Goal: Task Accomplishment & Management: Manage account settings

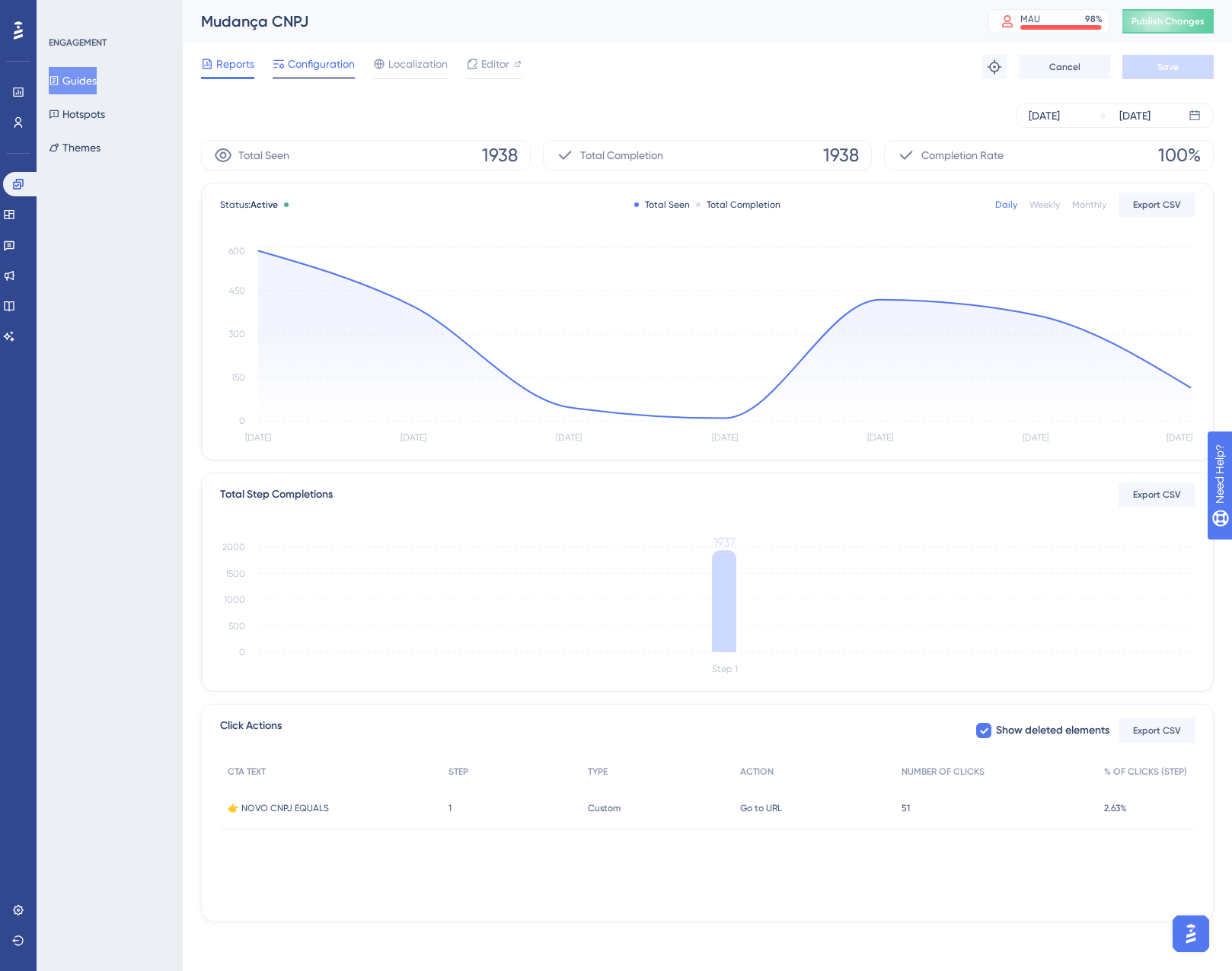
click at [291, 66] on span "Configuration" at bounding box center [322, 64] width 67 height 18
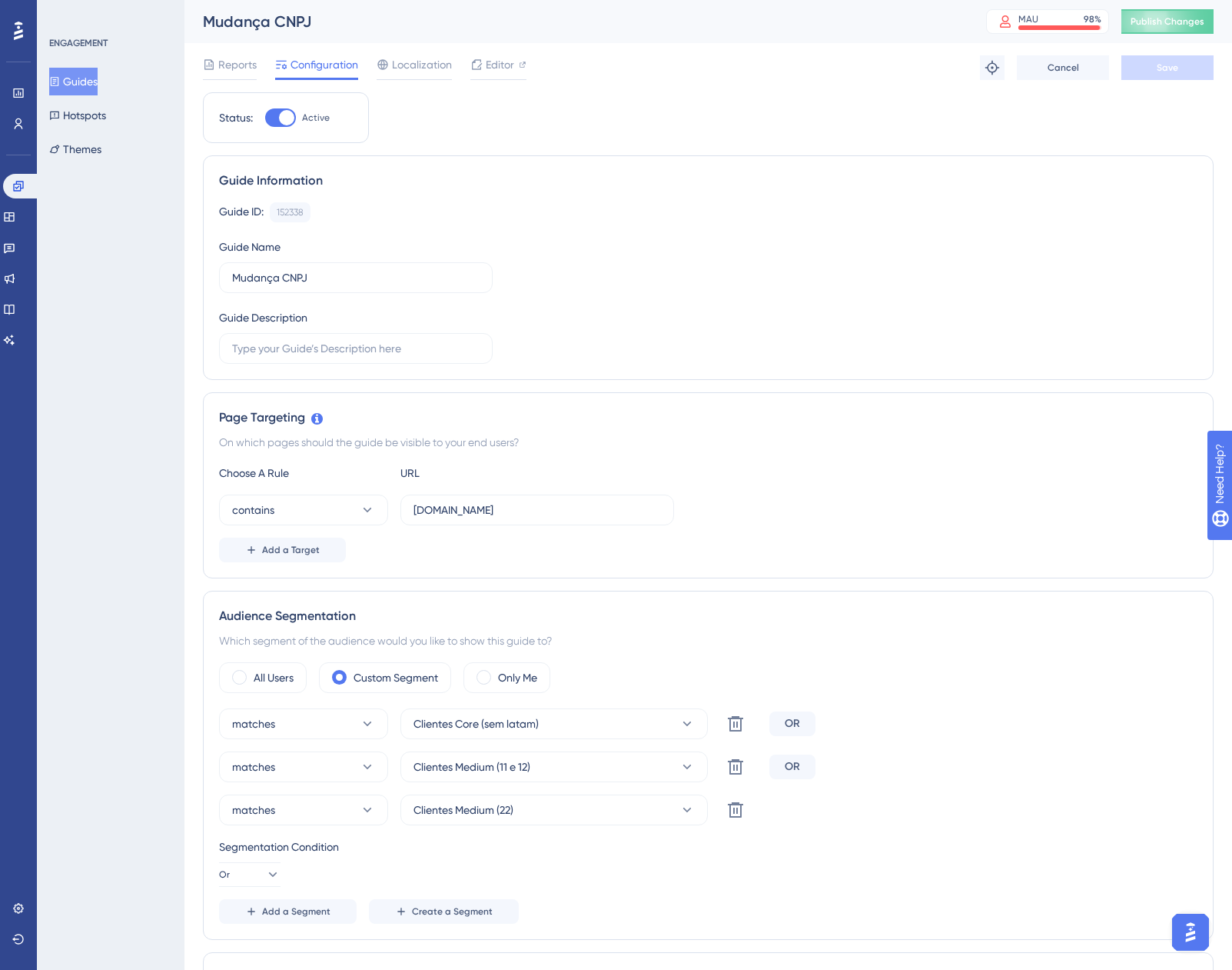
click at [284, 123] on div at bounding box center [286, 117] width 16 height 16
click at [265, 118] on input "Active" at bounding box center [264, 118] width 1 height 1
checkbox input "false"
click at [1182, 64] on button "Save" at bounding box center [1167, 68] width 92 height 25
click at [1177, 26] on span "Publish Changes" at bounding box center [1167, 21] width 74 height 12
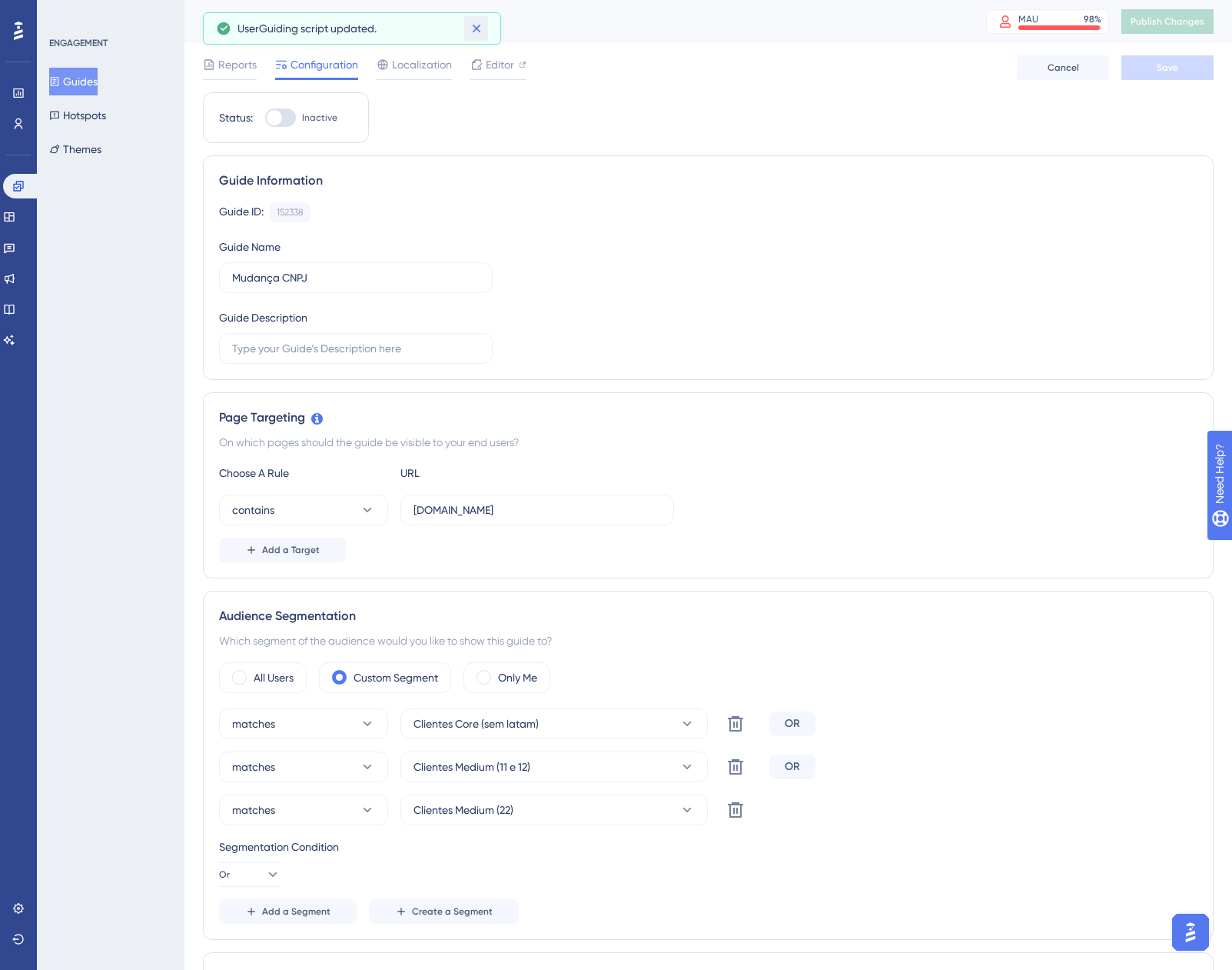
click at [475, 35] on icon at bounding box center [477, 28] width 16 height 16
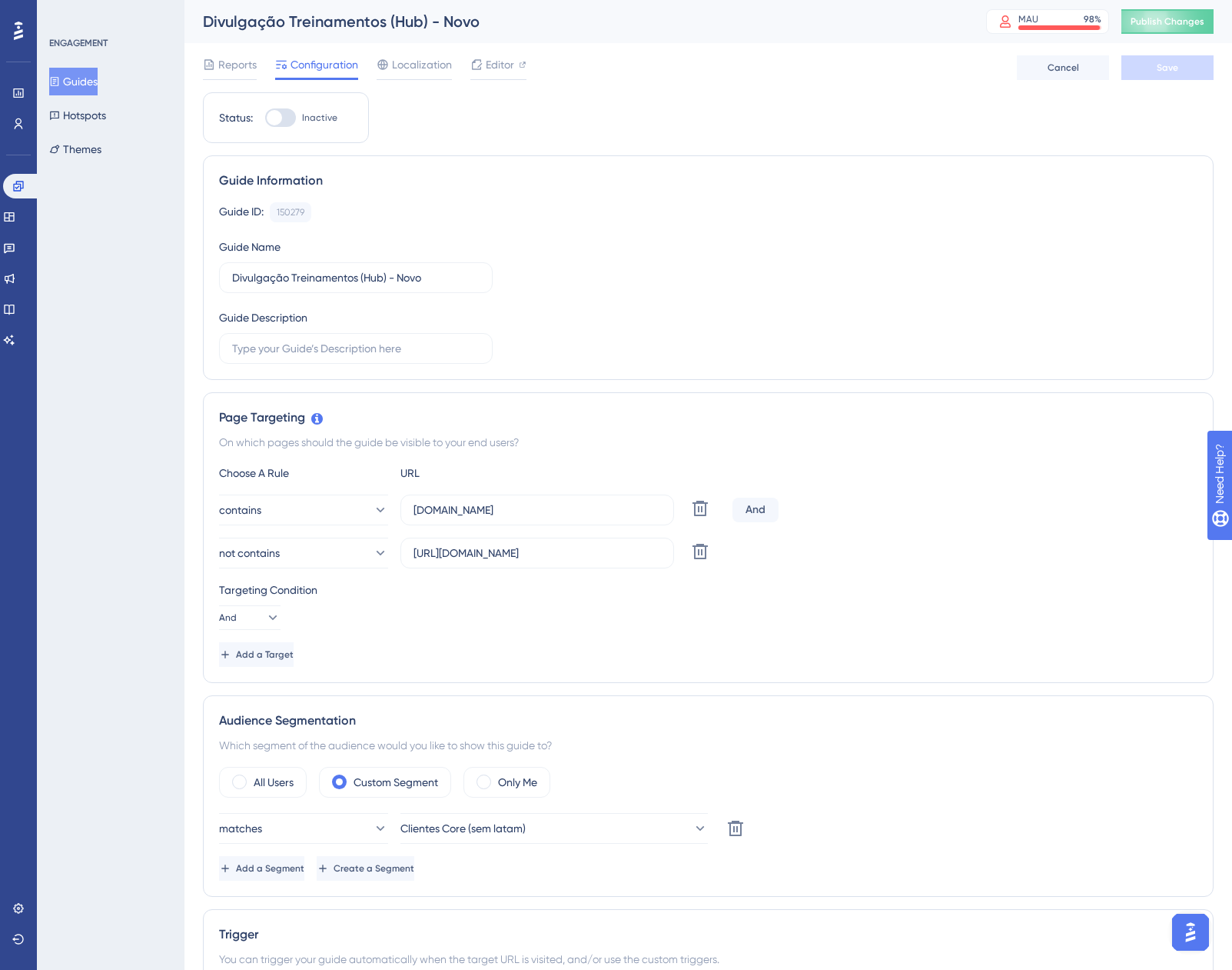
click at [288, 113] on div at bounding box center [281, 117] width 31 height 18
click at [265, 118] on input "Inactive" at bounding box center [264, 118] width 1 height 1
checkbox input "true"
click at [1179, 71] on button "Save" at bounding box center [1167, 68] width 92 height 25
click at [220, 63] on span "Reports" at bounding box center [238, 65] width 38 height 18
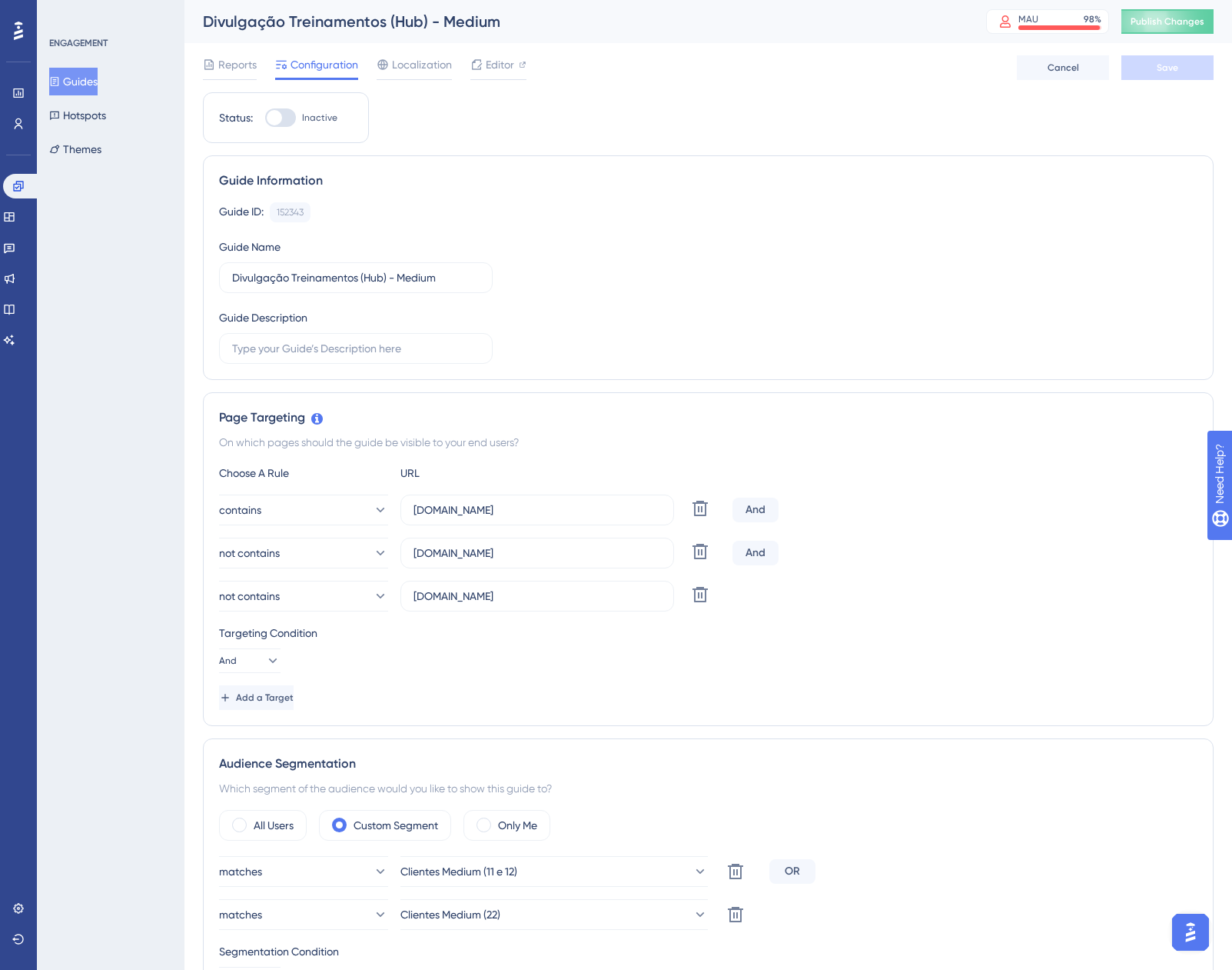
click at [289, 113] on div at bounding box center [281, 117] width 31 height 18
click at [265, 118] on input "Inactive" at bounding box center [264, 118] width 1 height 1
checkbox input "true"
click at [1145, 81] on div "Reports Configuration Localization Editor Cancel Save" at bounding box center [708, 68] width 1011 height 49
click at [1149, 63] on button "Save" at bounding box center [1167, 68] width 92 height 25
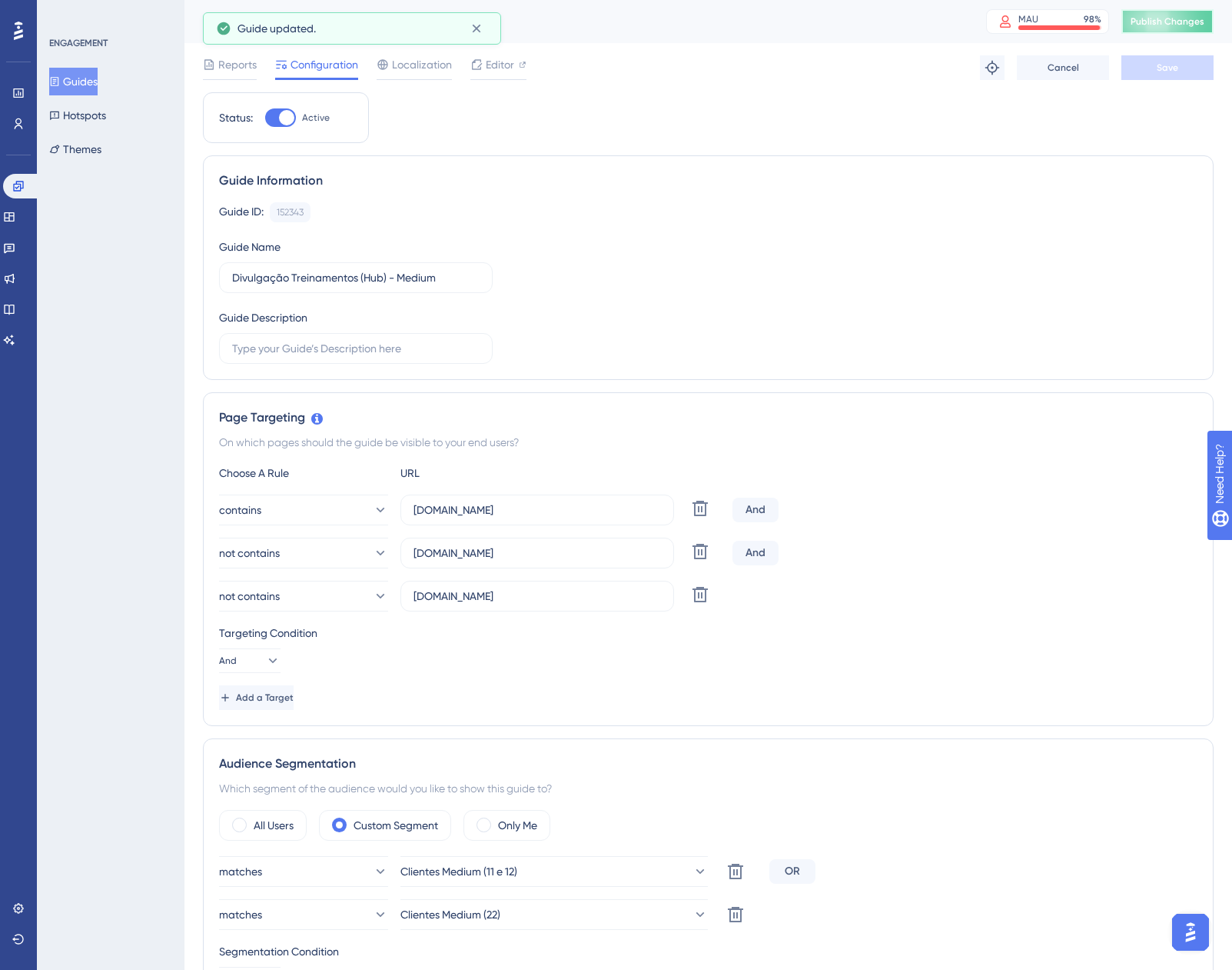
click at [1202, 19] on span "Publish Changes" at bounding box center [1167, 21] width 74 height 12
click at [473, 31] on icon at bounding box center [477, 28] width 16 height 16
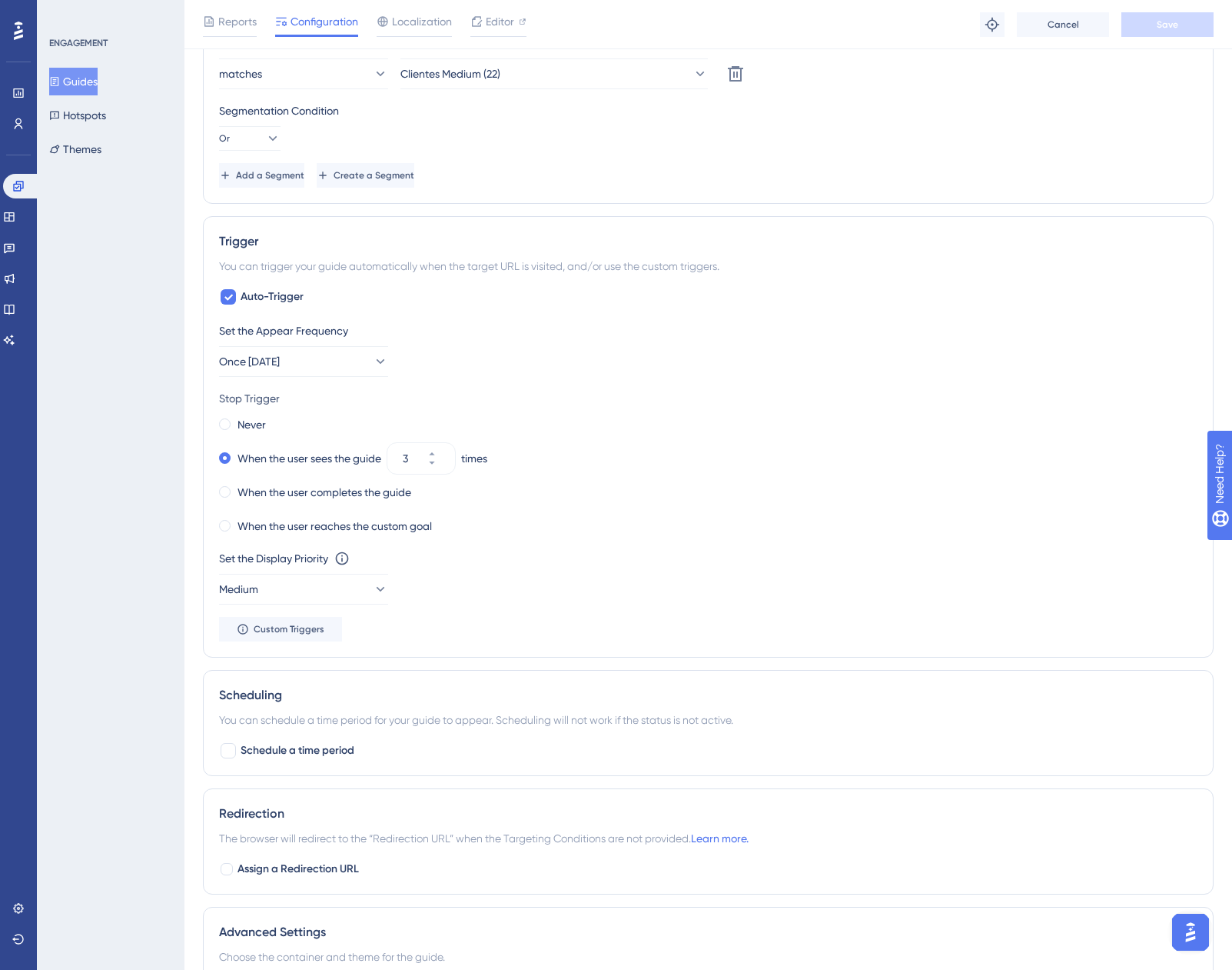
scroll to position [1059, 0]
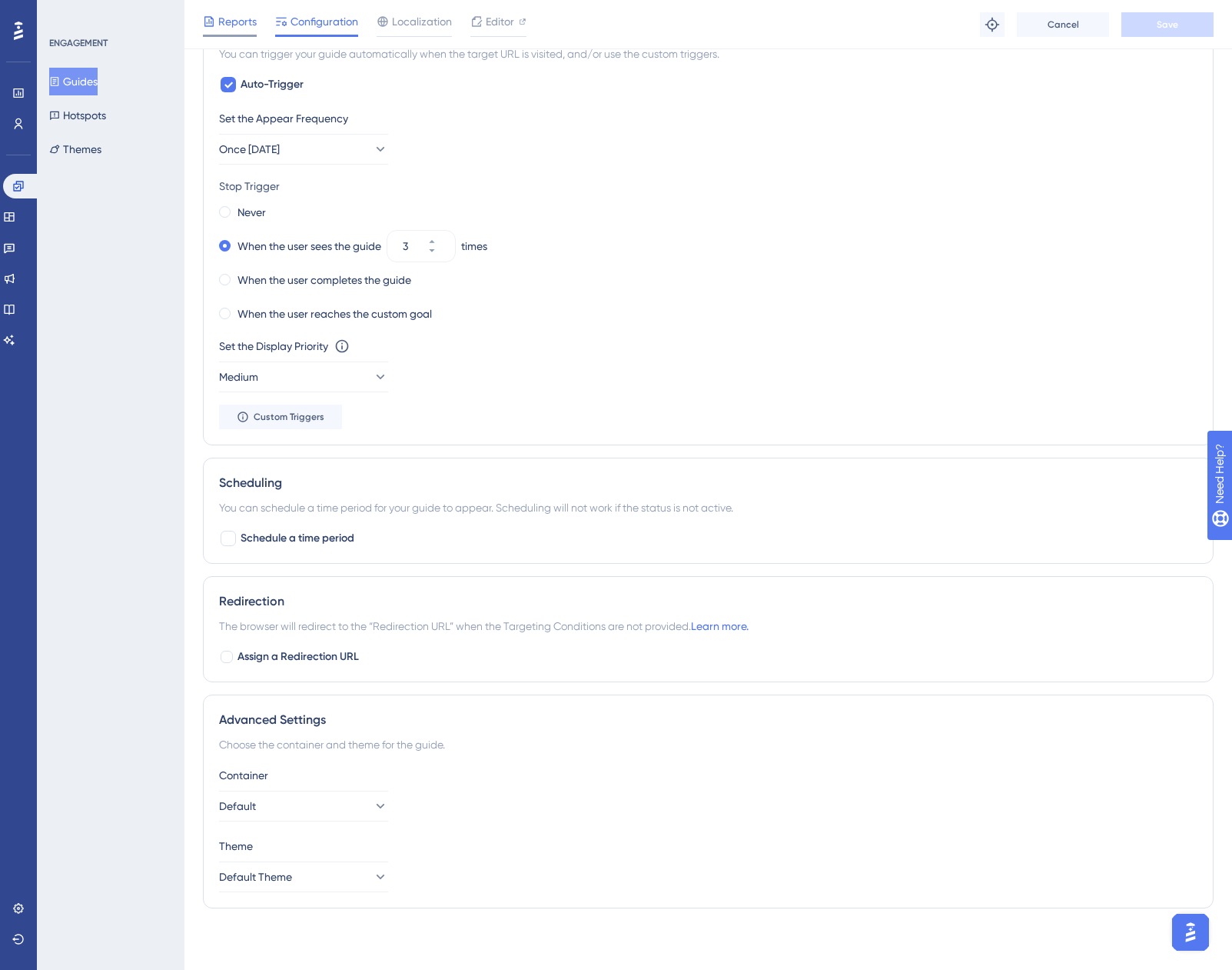
click at [239, 21] on span "Reports" at bounding box center [238, 21] width 38 height 18
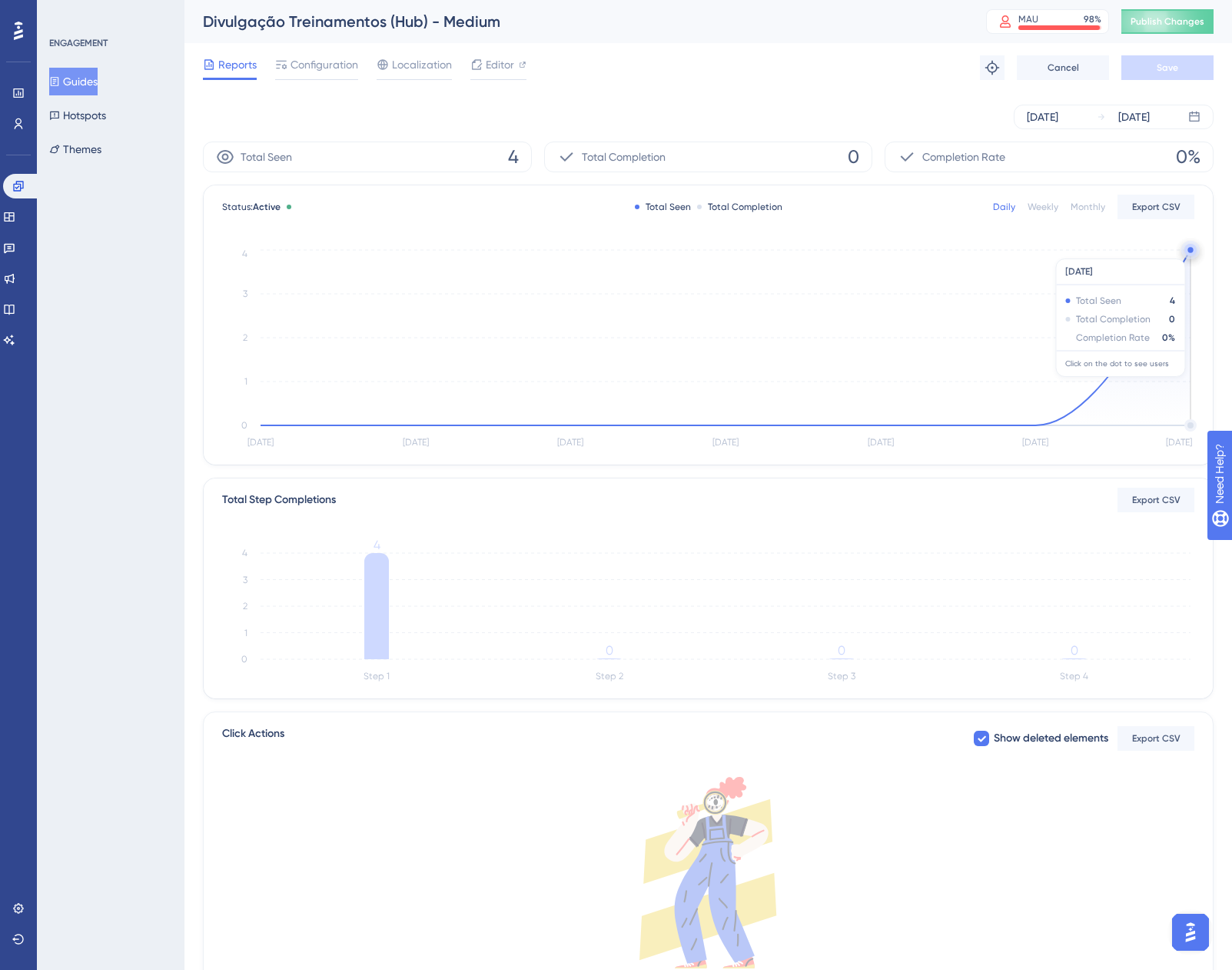
click at [1189, 251] on circle at bounding box center [1190, 250] width 5 height 5
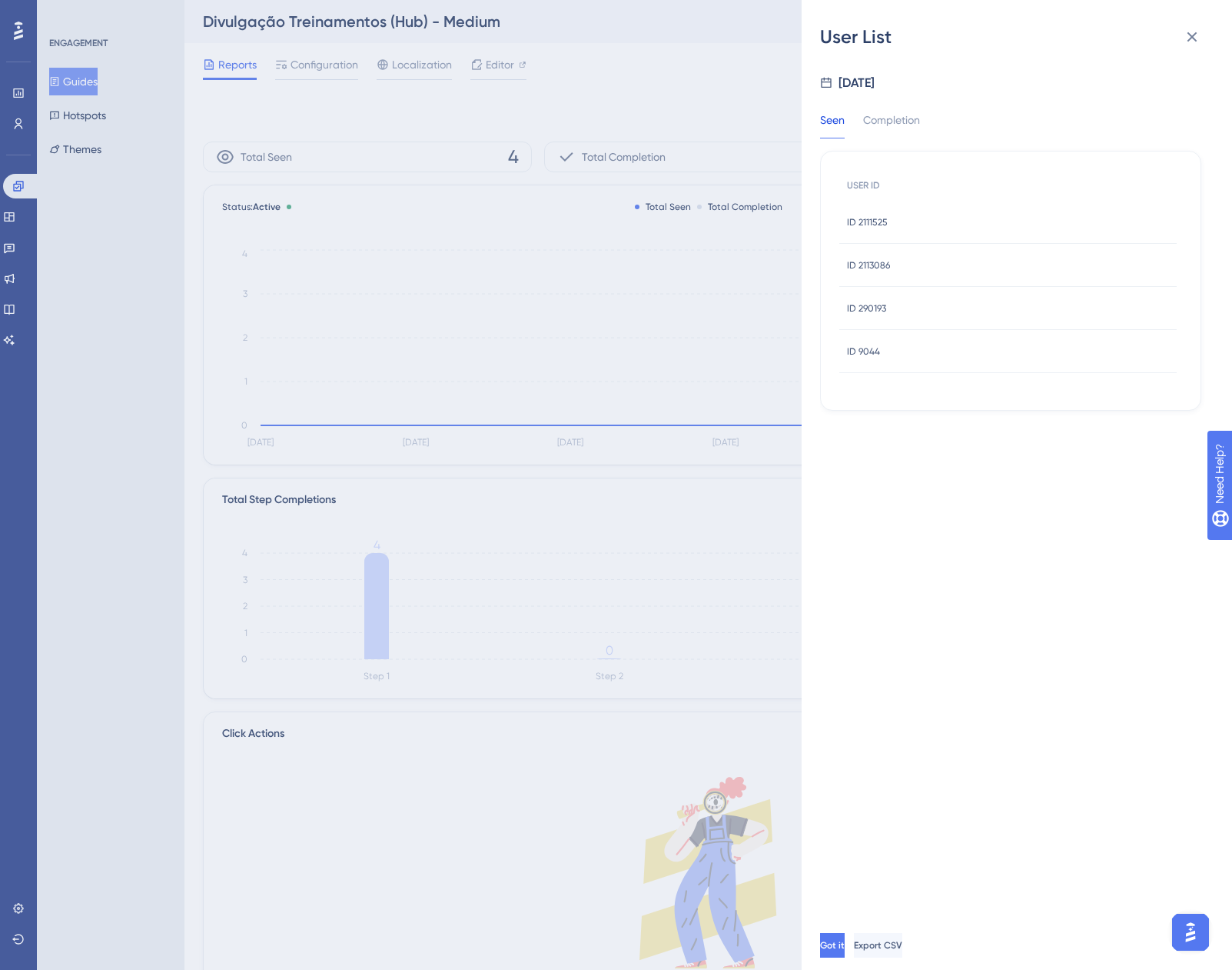
click at [860, 313] on span "ID 290193" at bounding box center [866, 307] width 39 height 12
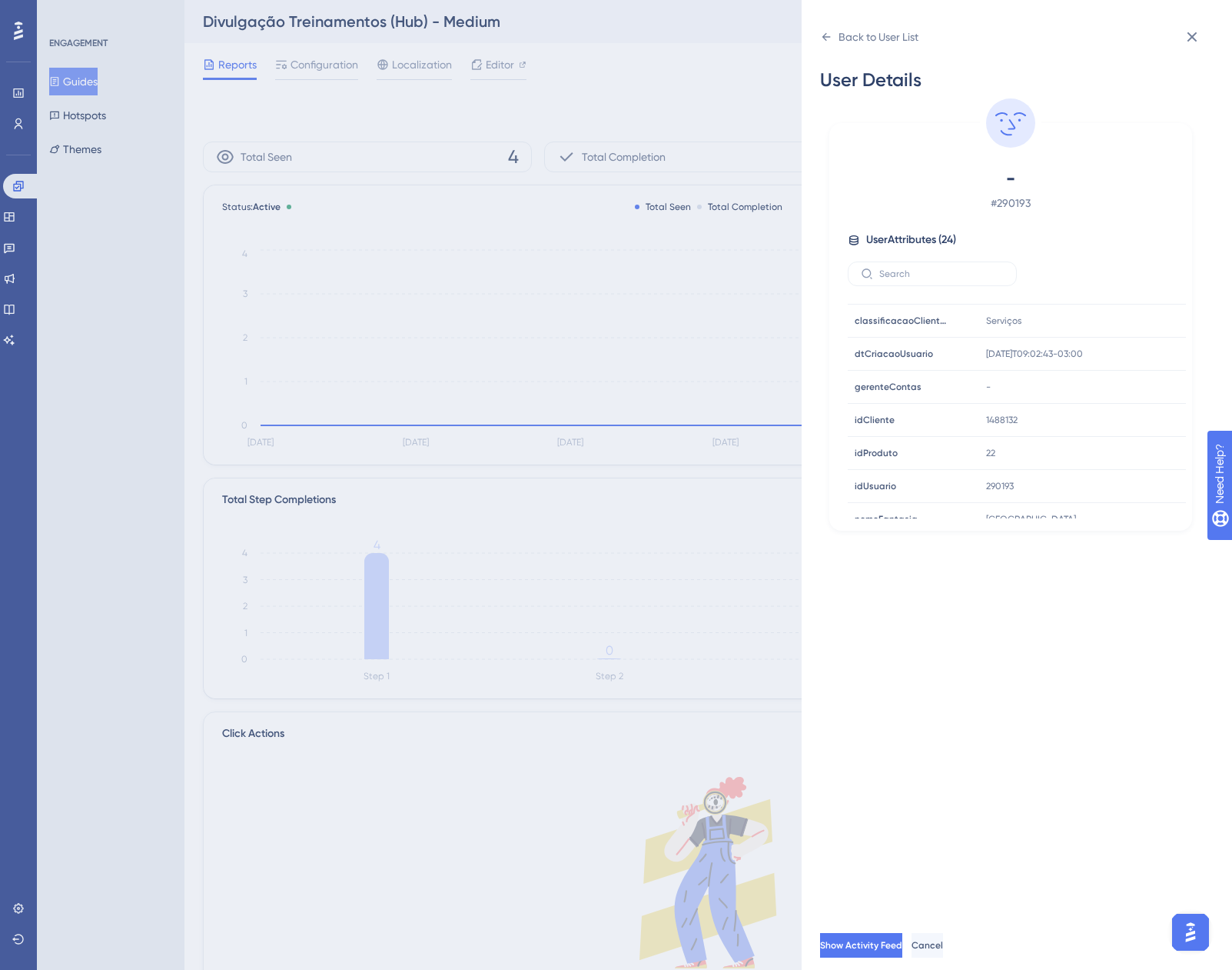
scroll to position [461, 0]
click at [1120, 347] on icon at bounding box center [1127, 342] width 16 height 16
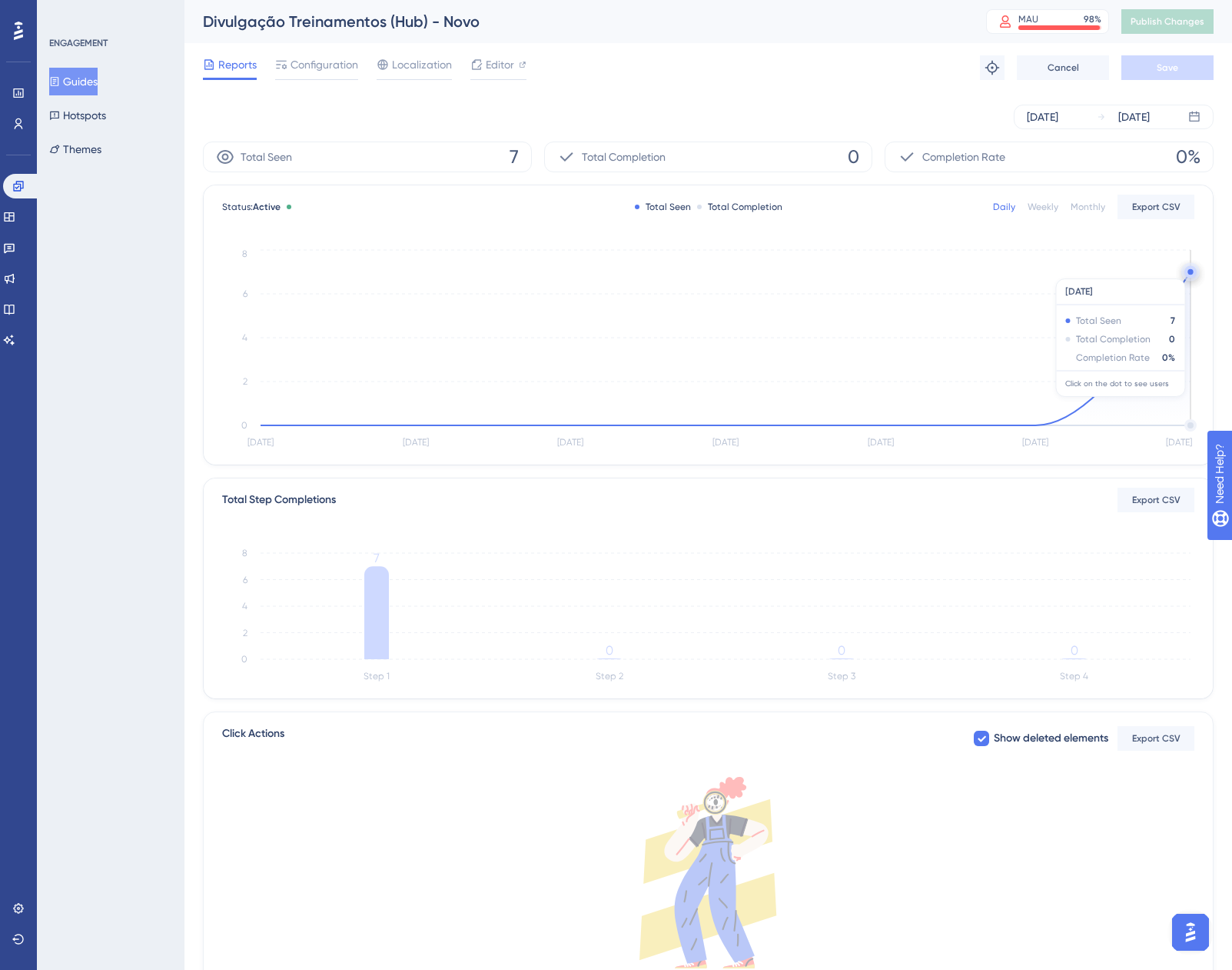
click at [1189, 271] on circle at bounding box center [1190, 272] width 5 height 5
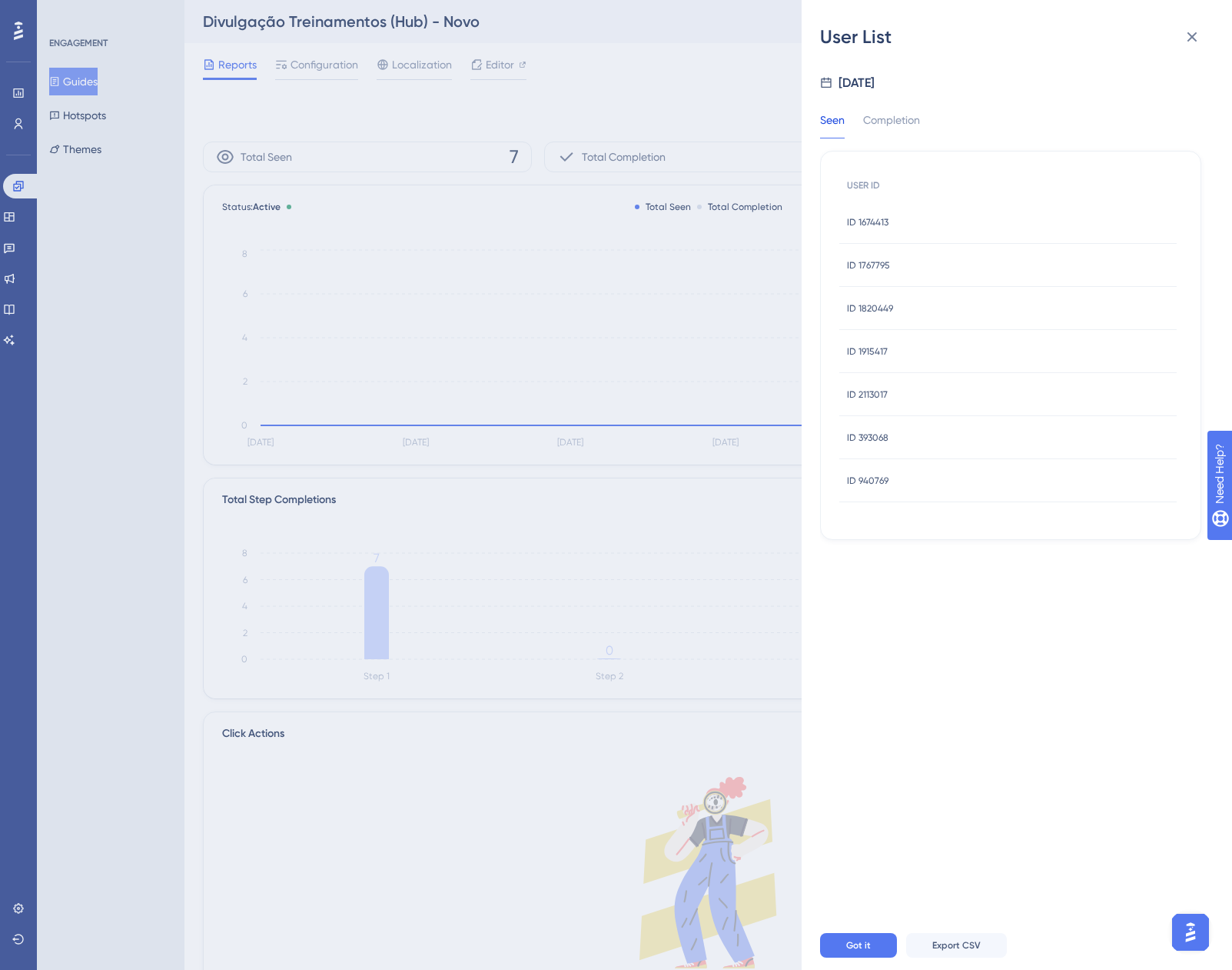
click at [880, 353] on span "ID 1915417" at bounding box center [867, 350] width 41 height 12
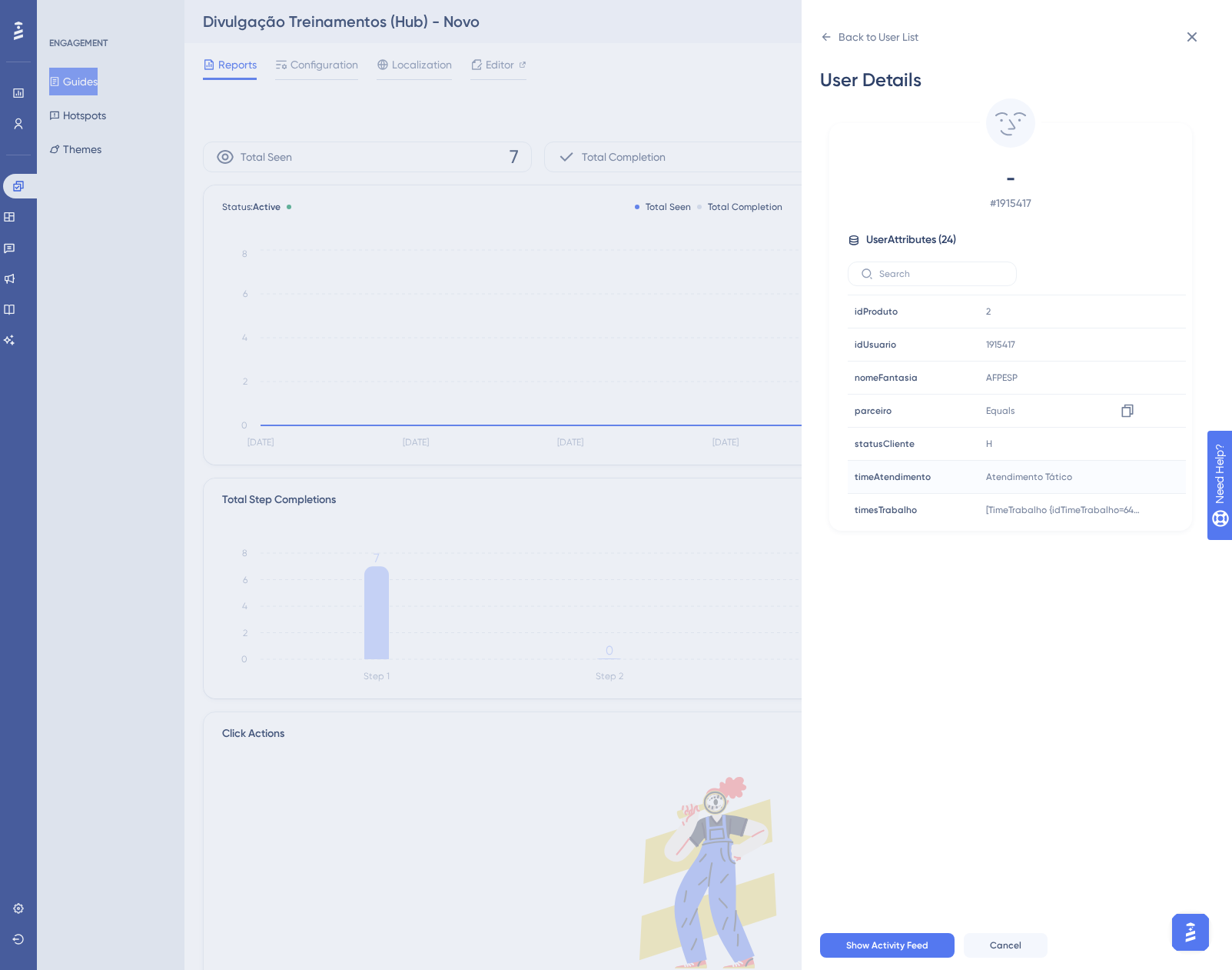
scroll to position [490, 0]
click at [1120, 317] on icon at bounding box center [1127, 313] width 16 height 16
